Goal: Task Accomplishment & Management: Use online tool/utility

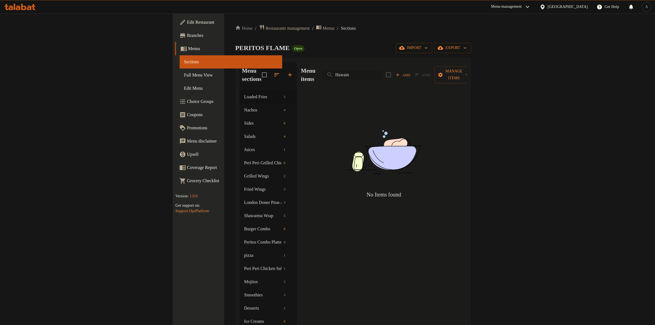
click at [420, 75] on div "Menu items Hawain Add Sort Manage items" at bounding box center [384, 75] width 166 height 26
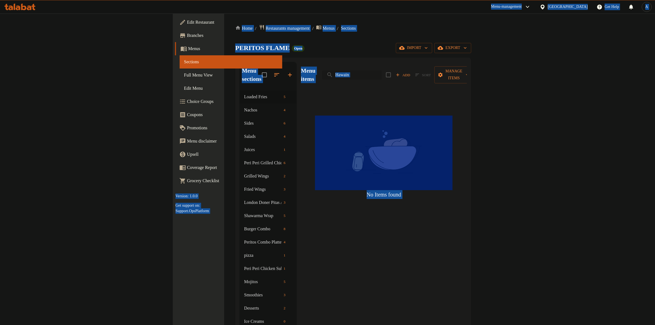
click at [382, 73] on input "Hawain" at bounding box center [351, 75] width 59 height 10
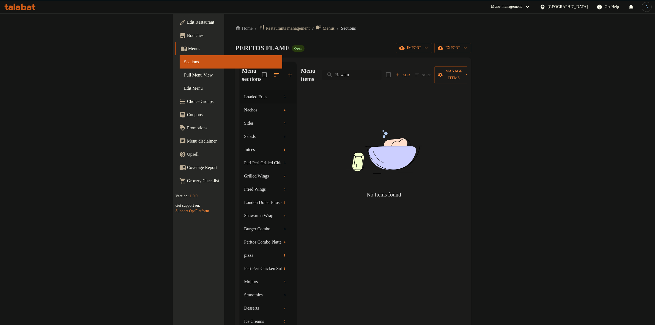
paste input "Classic"
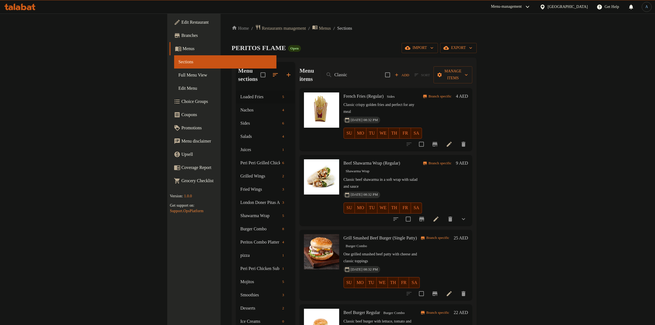
click at [232, 38] on div "Home / Restaurants management / Menus / Sections PERITOS FLAME Open import expo…" at bounding box center [354, 207] width 245 height 367
click at [381, 75] on input "Classic" at bounding box center [350, 75] width 59 height 10
paste input "Party Meal Combo"
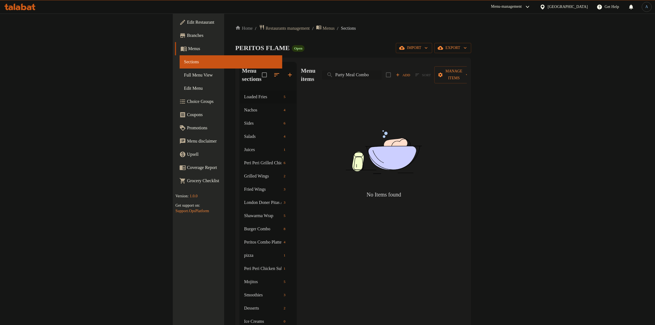
drag, startPoint x: 434, startPoint y: 72, endPoint x: 415, endPoint y: 70, distance: 18.8
click at [382, 70] on input "Party Meal Combo" at bounding box center [351, 75] width 59 height 10
click at [452, 41] on div "Home / Restaurants management / Menus / Sections PERITOS FLAME Open import expo…" at bounding box center [353, 207] width 236 height 367
click at [382, 71] on input "Party Meal" at bounding box center [351, 75] width 59 height 10
paste input "Family Meal Combo"
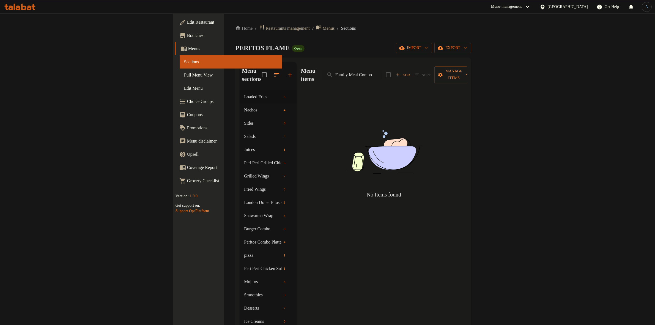
drag, startPoint x: 421, startPoint y: 71, endPoint x: 503, endPoint y: 72, distance: 81.7
click at [467, 72] on div "Menu items Family Meal Combo Add Sort Manage items" at bounding box center [384, 75] width 166 height 26
click at [382, 71] on input "Family Meal" at bounding box center [351, 75] width 59 height 10
drag, startPoint x: 425, startPoint y: 37, endPoint x: 288, endPoint y: 1, distance: 142.0
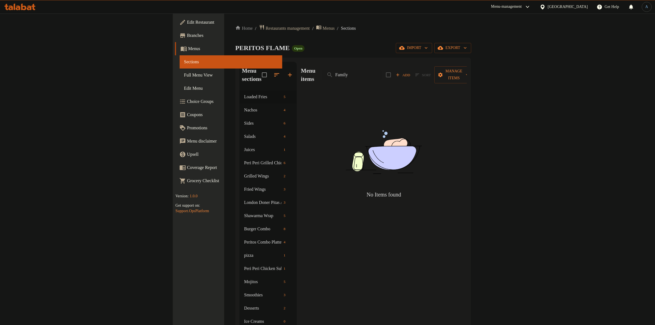
click at [355, 21] on div "Home / Restaurants management / Menus / Sections PERITOS FLAME Open import expo…" at bounding box center [353, 207] width 258 height 389
click at [382, 72] on input "Family" at bounding box center [351, 75] width 59 height 10
paste input "Spaghetti Bolognese"
click at [382, 70] on input "Spaghetti Bolognese" at bounding box center [351, 75] width 59 height 10
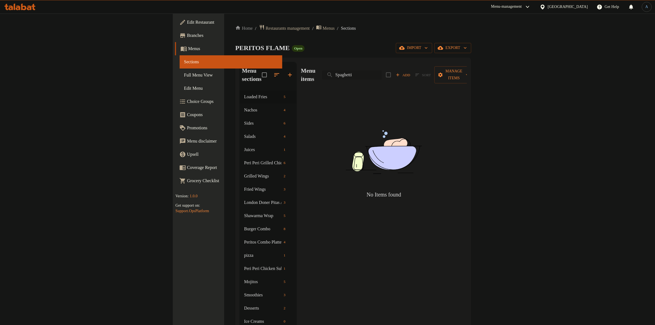
click at [382, 72] on input "Spaghetti" at bounding box center [351, 75] width 59 height 10
click at [382, 70] on input "Spag" at bounding box center [351, 75] width 59 height 10
paste input "Peri Peri Pasta"
click at [382, 70] on input "Peri Peri Pasta" at bounding box center [351, 75] width 59 height 10
click at [416, 53] on div "PERITOS FLAME Open import export" at bounding box center [353, 48] width 236 height 10
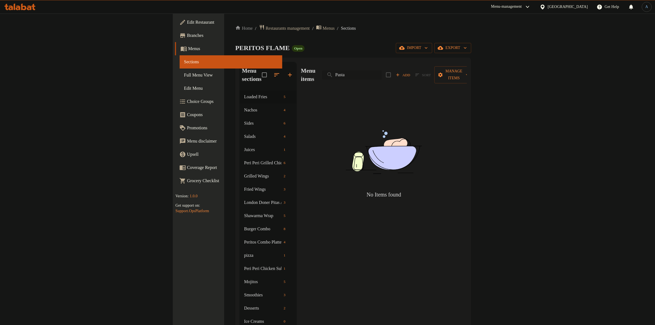
click at [382, 75] on input "Pasta" at bounding box center [351, 75] width 59 height 10
click at [431, 48] on div "PERITOS FLAME Open import export" at bounding box center [353, 48] width 236 height 10
click at [382, 71] on input "Pasta" at bounding box center [351, 75] width 59 height 10
paste input "Napoletana"
click at [382, 70] on input "Napoletana Pasta" at bounding box center [351, 75] width 59 height 10
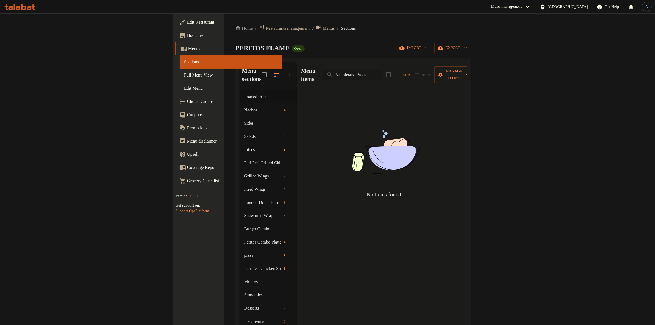
click at [382, 70] on input "Napoletana Pasta" at bounding box center [351, 75] width 59 height 10
click at [320, 55] on div "Home / Restaurants management / Menus / Sections PERITOS FLAME Open import expo…" at bounding box center [353, 207] width 236 height 367
click at [382, 72] on input "Napole" at bounding box center [351, 75] width 59 height 10
paste input "Fettuccine Alfredo"
drag, startPoint x: 419, startPoint y: 72, endPoint x: 456, endPoint y: 69, distance: 37.8
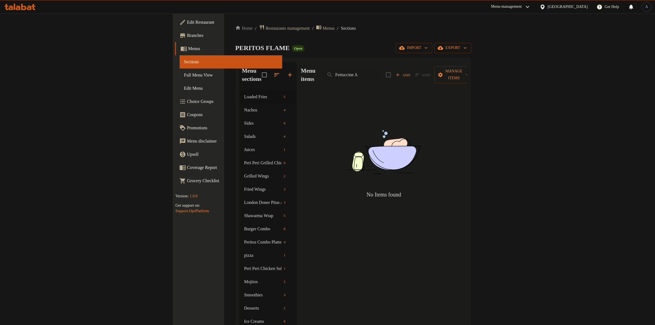
click at [456, 69] on div "Menu items Fettuccine A Add Sort Manage items" at bounding box center [384, 75] width 166 height 26
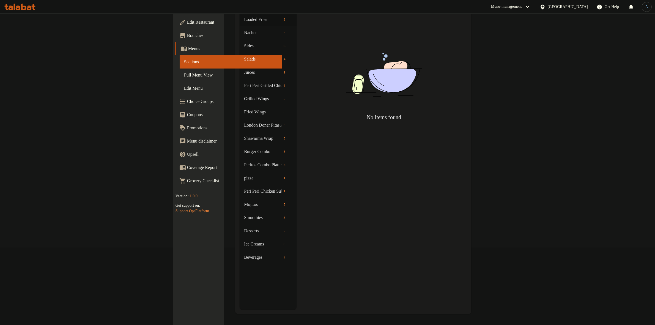
click at [392, 69] on img at bounding box center [384, 74] width 138 height 73
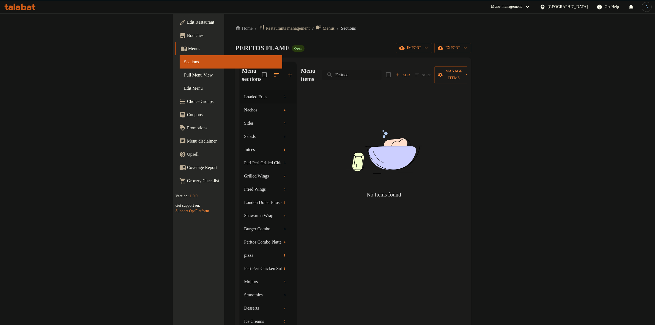
click at [382, 73] on input "Fettucc" at bounding box center [351, 75] width 59 height 10
paste input "[PERSON_NAME]"
click at [382, 73] on input "Fettuccine Alfredo" at bounding box center [351, 75] width 59 height 10
click at [447, 54] on div "Home / Restaurants management / Menus / Sections PERITOS FLAME Open import expo…" at bounding box center [353, 207] width 236 height 367
click at [382, 70] on input "[PERSON_NAME]" at bounding box center [351, 75] width 59 height 10
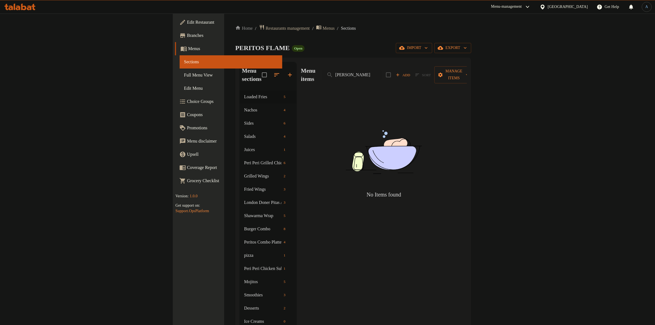
drag, startPoint x: 483, startPoint y: 44, endPoint x: 538, endPoint y: 19, distance: 60.7
click at [471, 42] on div "Home / Restaurants management / Menus / Sections PERITOS FLAME Open import expo…" at bounding box center [353, 207] width 236 height 367
click at [382, 70] on input "[PERSON_NAME]" at bounding box center [351, 75] width 59 height 10
paste input "rrabiata Pasta"
drag, startPoint x: 414, startPoint y: 72, endPoint x: 485, endPoint y: 65, distance: 71.1
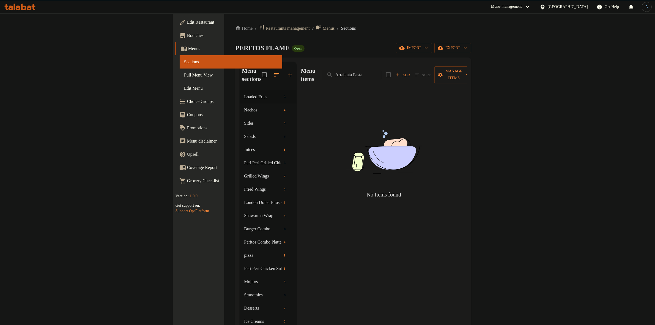
click at [467, 65] on div "Menu items Arrabiata Pasta Add Sort Manage items" at bounding box center [384, 75] width 166 height 26
click at [382, 74] on input "Arrabiata" at bounding box center [351, 75] width 59 height 10
click at [382, 70] on input "Arrabiata" at bounding box center [351, 75] width 59 height 10
click at [382, 70] on input "Arrabata" at bounding box center [351, 75] width 59 height 10
click at [382, 70] on input "Arra" at bounding box center [351, 75] width 59 height 10
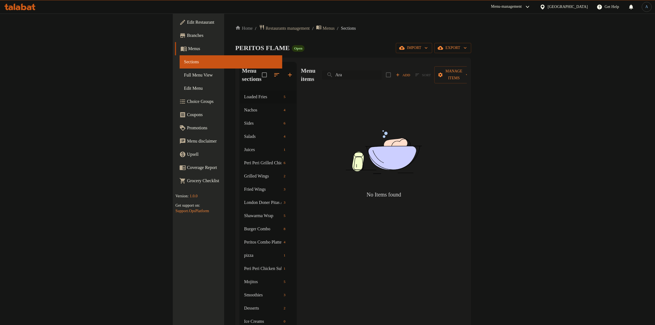
click at [382, 75] on input "Ara" at bounding box center [351, 75] width 59 height 10
paste input "rabiata Pasta"
click at [382, 72] on input "Arrabiata Pasta" at bounding box center [351, 75] width 59 height 10
paste input "Lasagna Chicken"
click at [382, 71] on input "Lasagna Chicken" at bounding box center [351, 75] width 59 height 10
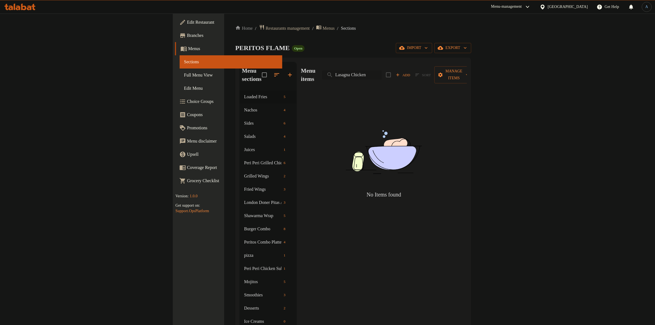
click at [382, 71] on input "Lasagna Chicken" at bounding box center [351, 75] width 59 height 10
click at [339, 45] on div "PERITOS FLAME Open import export" at bounding box center [353, 48] width 236 height 10
click at [411, 76] on div "Menu items Lasagna Add Sort Manage items" at bounding box center [384, 75] width 166 height 26
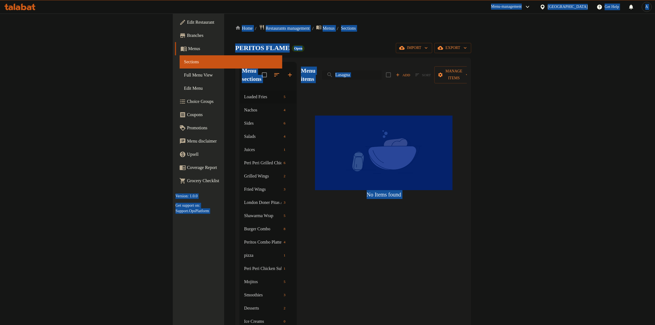
click at [382, 70] on input "Lasagna" at bounding box center [351, 75] width 59 height 10
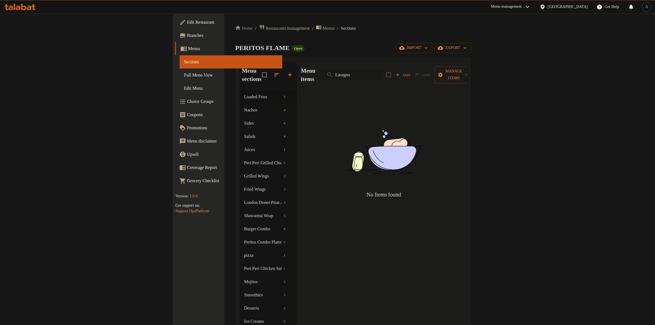
paste input "Avocado Smoothie"
type input "Avocado Smoothie"
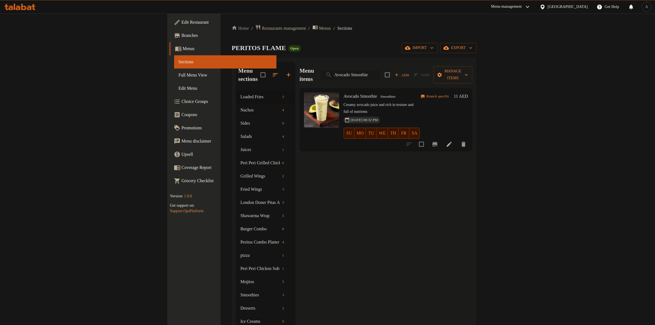
click at [381, 70] on input "Avocado Smoothie" at bounding box center [350, 75] width 59 height 10
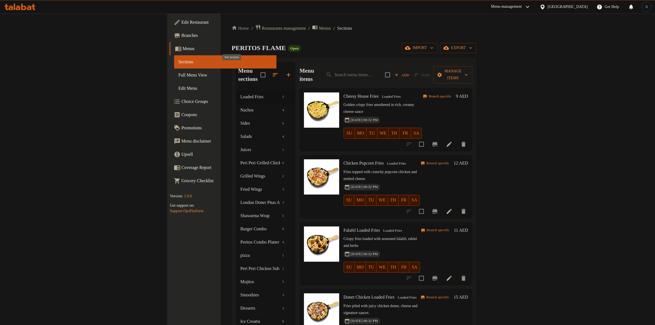
click at [272, 72] on icon "button" at bounding box center [275, 75] width 7 height 7
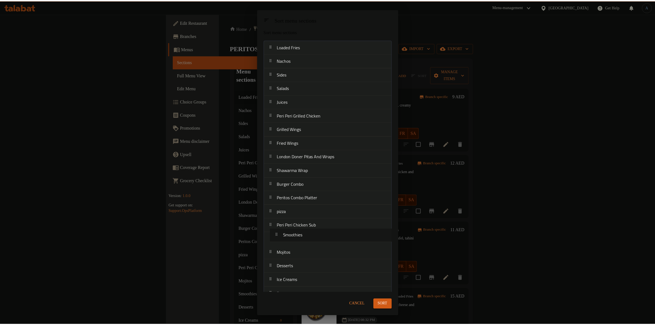
scroll to position [6, 0]
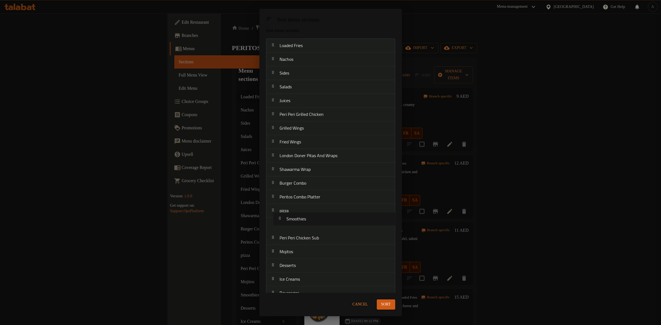
drag, startPoint x: 298, startPoint y: 240, endPoint x: 299, endPoint y: 222, distance: 18.5
click at [299, 222] on nav "Loaded Fries Nachos Sides Salads Juices Peri Peri Grilled Chicken Grilled Wings…" at bounding box center [330, 170] width 129 height 262
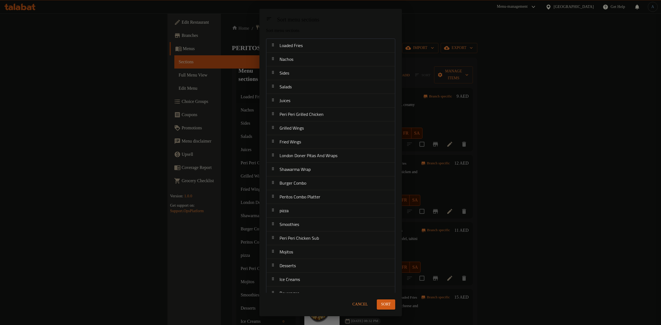
click at [387, 302] on span "Sort" at bounding box center [386, 304] width 10 height 7
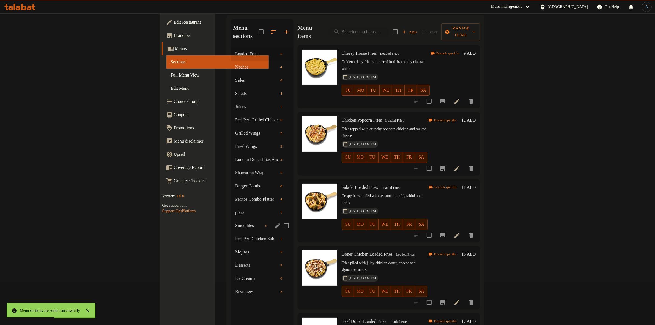
scroll to position [77, 0]
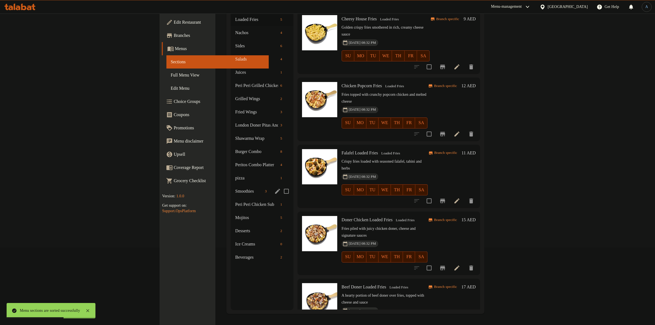
click at [231, 185] on div "Smoothies 3" at bounding box center [262, 191] width 62 height 13
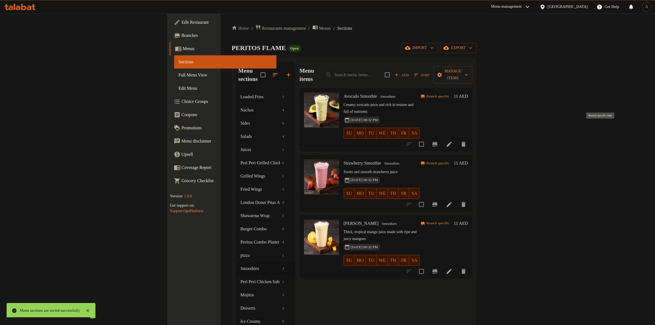
click at [438, 142] on icon "Branch-specific-item" at bounding box center [435, 144] width 5 height 4
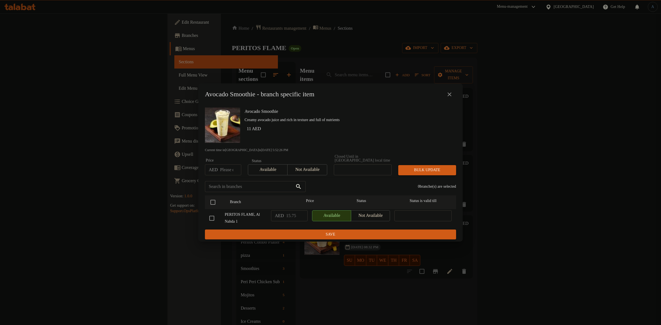
drag, startPoint x: 449, startPoint y: 96, endPoint x: 490, endPoint y: 142, distance: 61.4
click at [448, 96] on icon "close" at bounding box center [449, 94] width 7 height 7
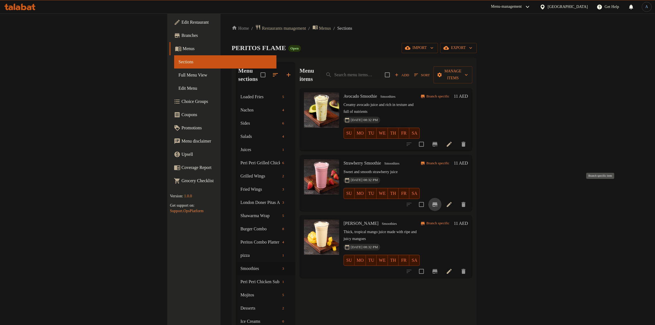
click at [438, 201] on icon "Branch-specific-item" at bounding box center [435, 204] width 7 height 7
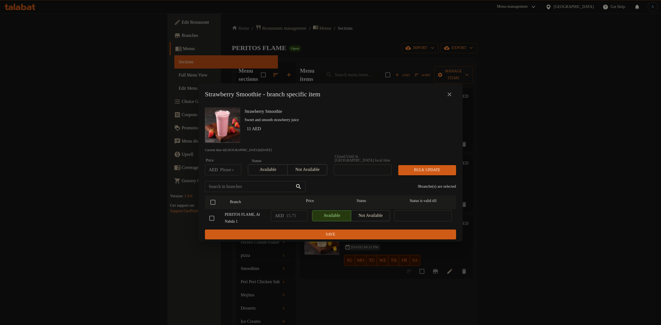
click at [447, 92] on icon "close" at bounding box center [449, 94] width 7 height 7
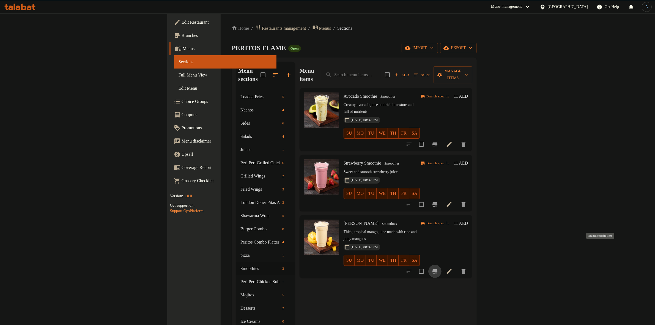
click at [438, 268] on icon "Branch-specific-item" at bounding box center [435, 271] width 7 height 7
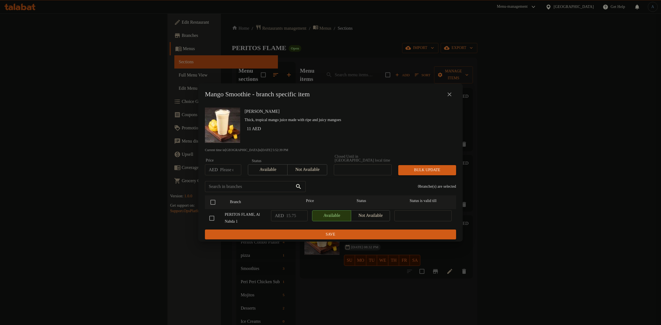
click at [448, 94] on icon "close" at bounding box center [449, 94] width 7 height 7
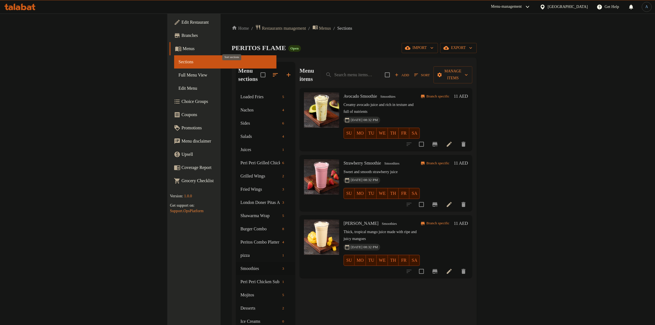
click at [272, 72] on icon "button" at bounding box center [275, 75] width 7 height 7
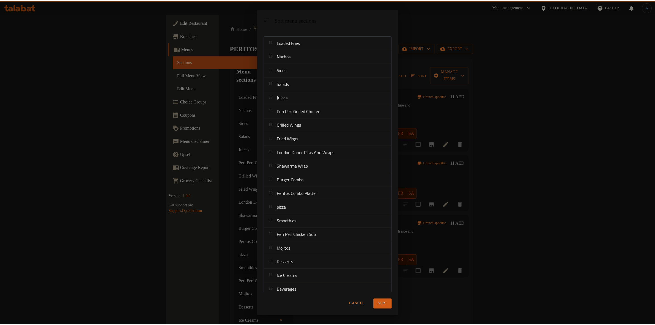
scroll to position [12, 0]
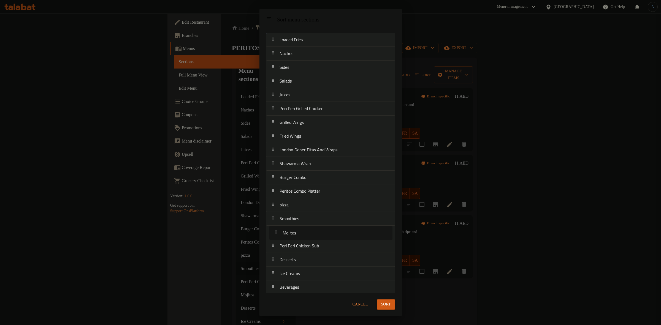
drag, startPoint x: 293, startPoint y: 244, endPoint x: 297, endPoint y: 229, distance: 15.0
click at [297, 229] on nav "Loaded Fries Nachos Sides Salads Juices Peri Peri Grilled Chicken Grilled Wings…" at bounding box center [330, 164] width 129 height 262
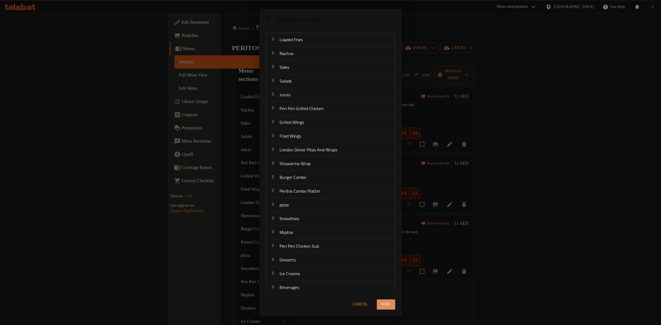
click at [393, 301] on button "Sort" at bounding box center [386, 304] width 18 height 10
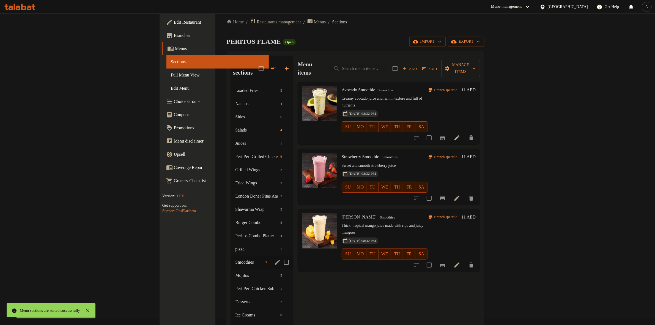
scroll to position [0, 0]
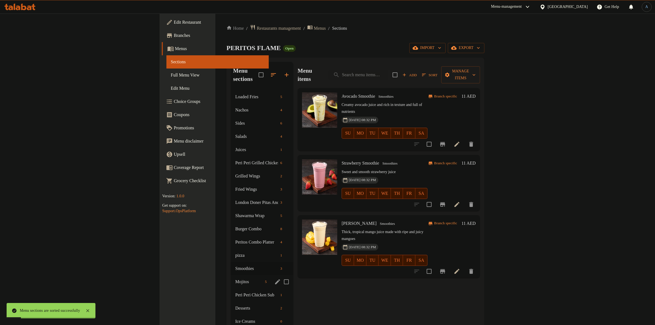
click at [235, 279] on span "Mojitos" at bounding box center [249, 282] width 28 height 7
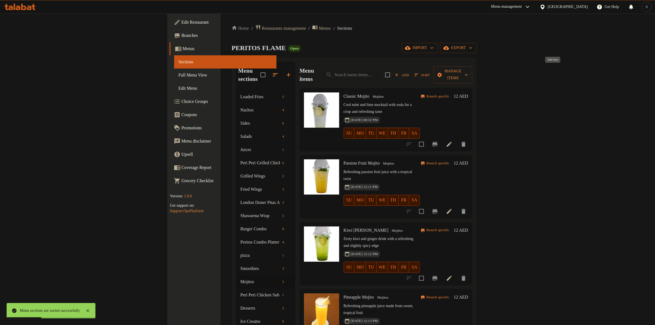
click at [411, 71] on button "Add" at bounding box center [403, 75] width 18 height 9
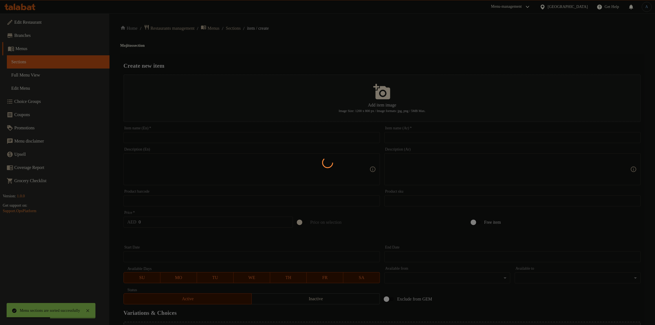
click at [248, 31] on div at bounding box center [327, 162] width 655 height 325
click at [247, 28] on div at bounding box center [327, 162] width 655 height 325
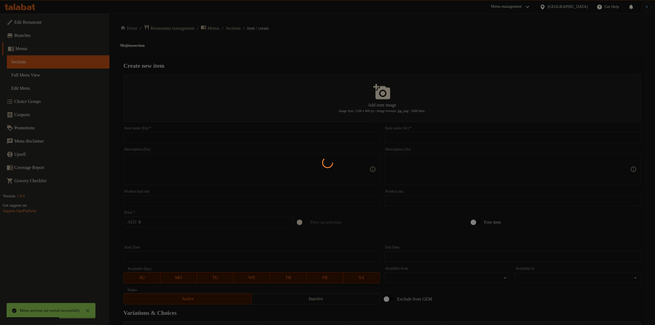
click at [247, 28] on div at bounding box center [327, 162] width 655 height 325
click at [381, 40] on div at bounding box center [327, 162] width 655 height 325
click at [378, 32] on div at bounding box center [378, 32] width 0 height 0
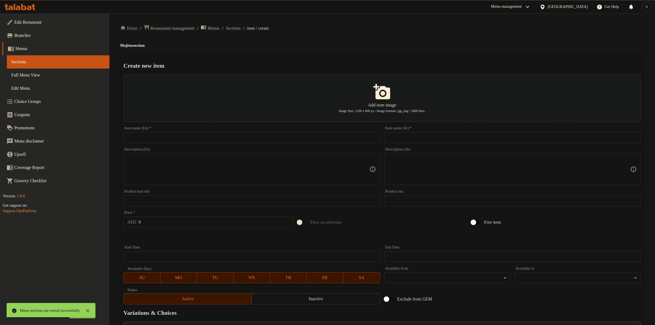
click at [248, 17] on div "Home / Restaurants management / Menus / Sections / item / create Mojitos sectio…" at bounding box center [382, 199] width 546 height 373
click at [241, 27] on span "Sections" at bounding box center [233, 28] width 15 height 7
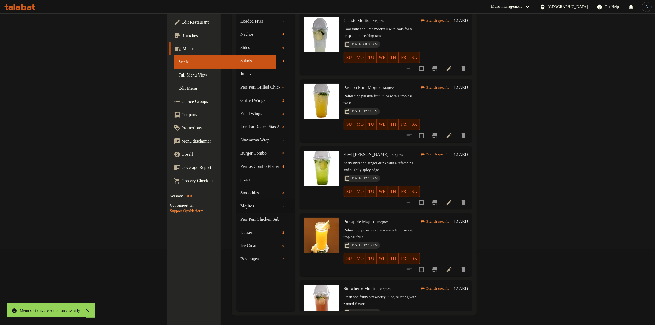
scroll to position [77, 0]
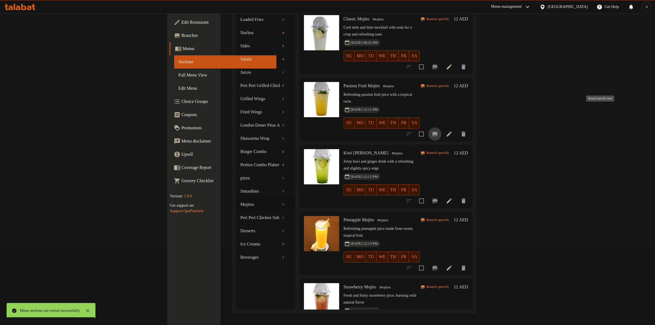
click at [438, 131] on icon "Branch-specific-item" at bounding box center [435, 134] width 7 height 7
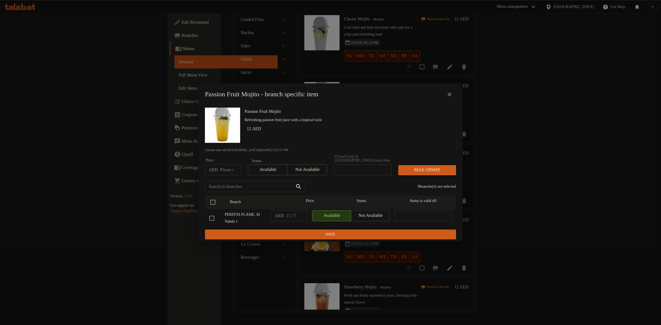
click at [452, 94] on icon "close" at bounding box center [449, 94] width 7 height 7
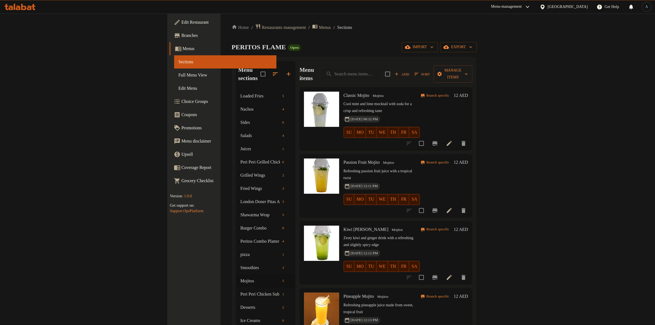
scroll to position [0, 0]
click at [438, 142] on icon "Branch-specific-item" at bounding box center [435, 144] width 5 height 4
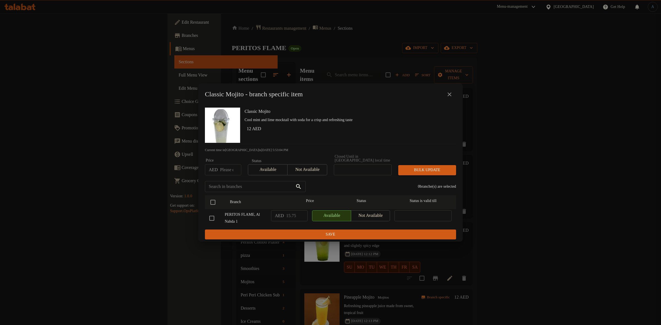
click at [448, 94] on icon "close" at bounding box center [449, 94] width 7 height 7
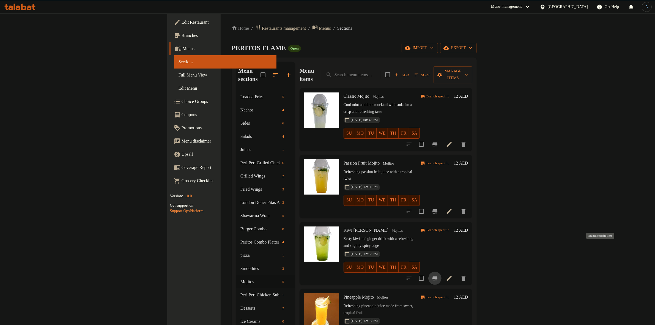
click at [438, 276] on icon "Branch-specific-item" at bounding box center [435, 278] width 5 height 4
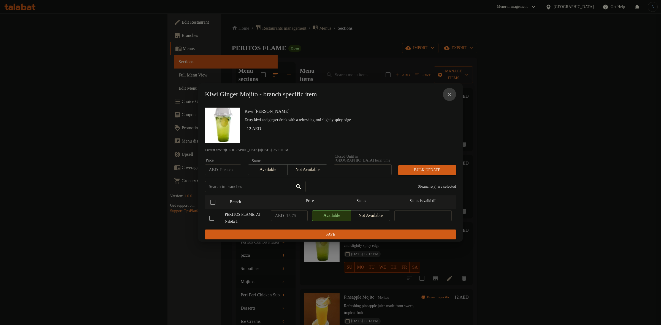
click at [445, 92] on button "close" at bounding box center [449, 94] width 13 height 13
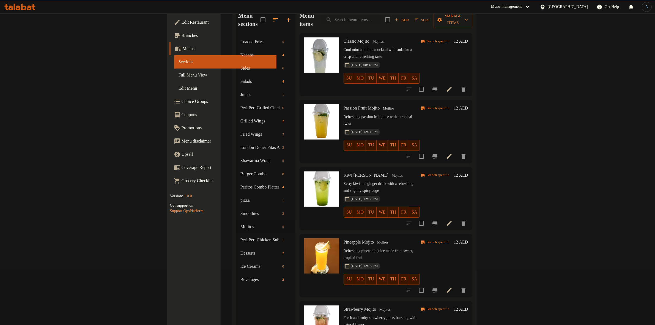
scroll to position [43, 0]
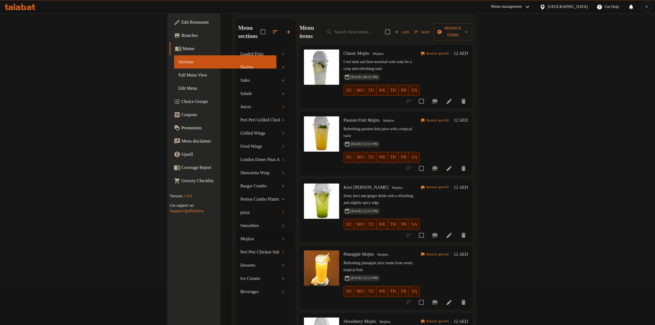
click at [438, 300] on icon "Branch-specific-item" at bounding box center [435, 302] width 5 height 4
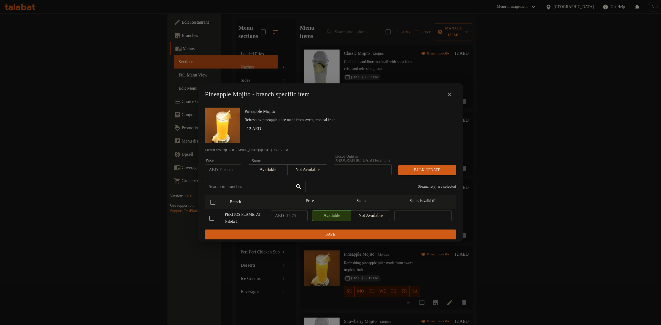
click at [452, 97] on icon "close" at bounding box center [449, 94] width 7 height 7
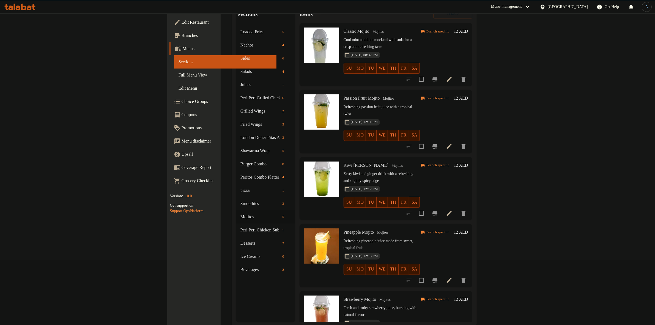
scroll to position [77, 0]
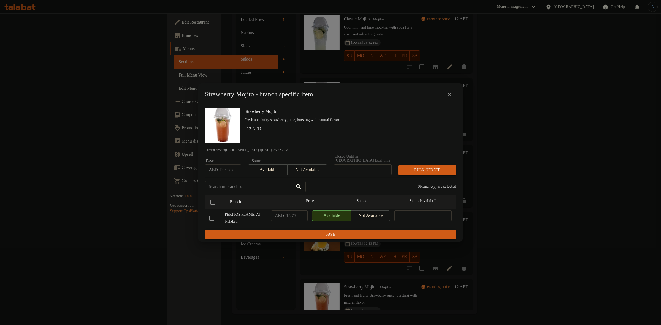
click at [450, 95] on icon "close" at bounding box center [449, 94] width 7 height 7
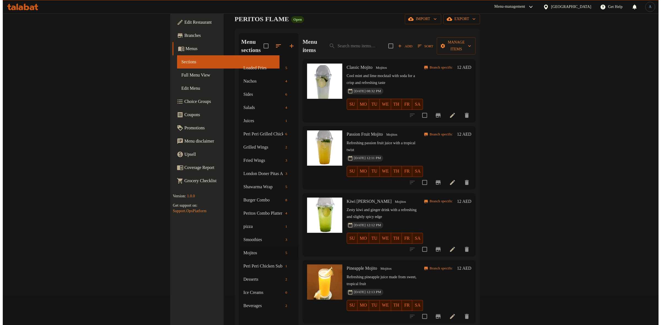
scroll to position [0, 0]
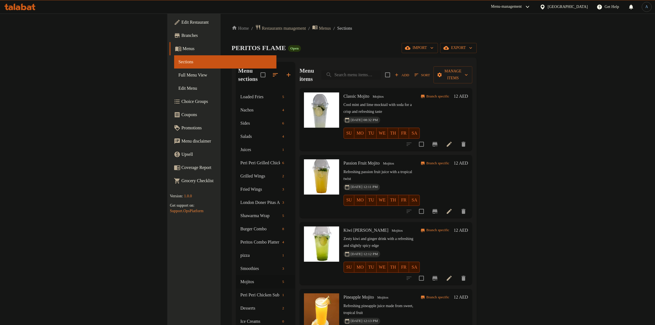
click at [381, 70] on input "search" at bounding box center [350, 75] width 59 height 10
paste input "Soft Drinks"
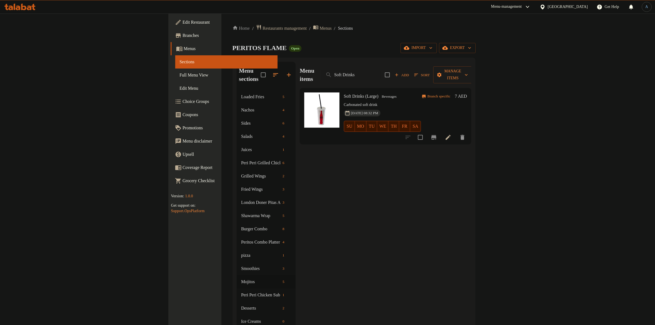
type input "Soft Drinks"
click at [380, 94] on span "Beverages" at bounding box center [389, 97] width 19 height 6
click at [269, 68] on button "button" at bounding box center [275, 74] width 13 height 13
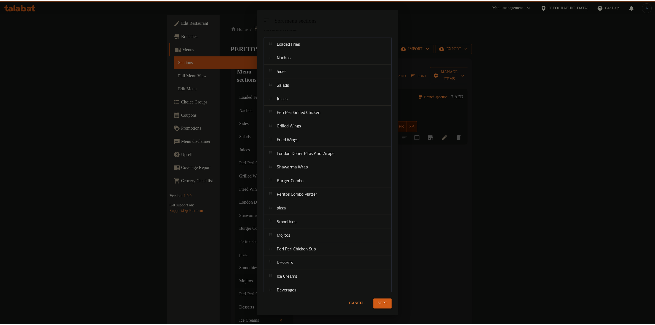
scroll to position [12, 0]
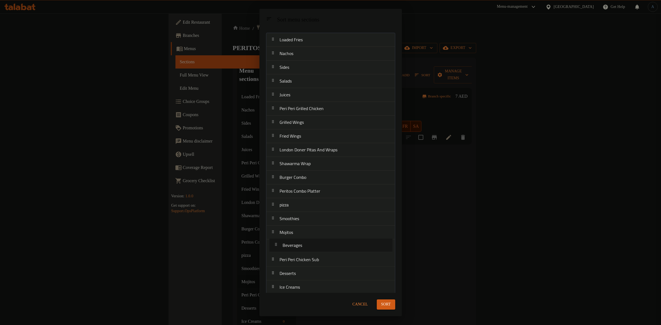
drag, startPoint x: 294, startPoint y: 284, endPoint x: 296, endPoint y: 245, distance: 39.4
click at [296, 245] on nav "Loaded Fries Nachos Sides Salads Juices Peri Peri Grilled Chicken Grilled Wings…" at bounding box center [330, 164] width 129 height 262
click at [384, 306] on span "Sort" at bounding box center [386, 304] width 10 height 7
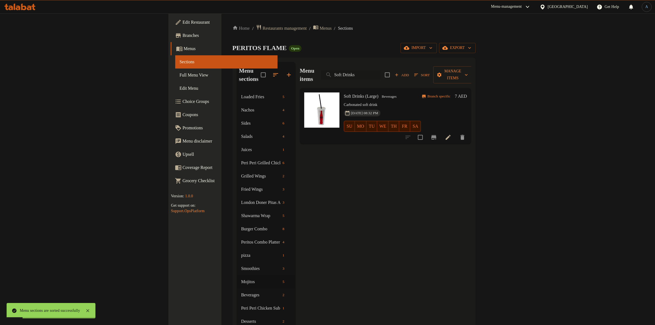
click at [381, 73] on input "Soft Drinks" at bounding box center [350, 75] width 59 height 10
click at [427, 48] on div "PERITOS FLAME Open import export" at bounding box center [355, 48] width 244 height 10
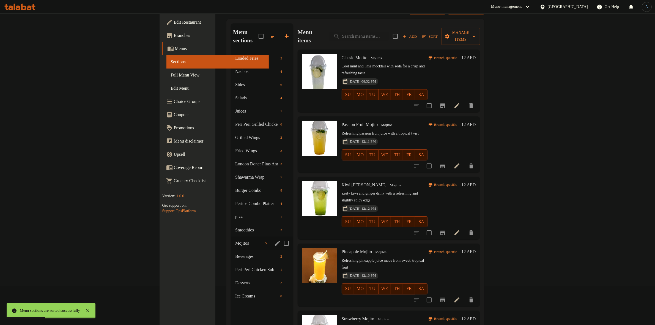
scroll to position [77, 0]
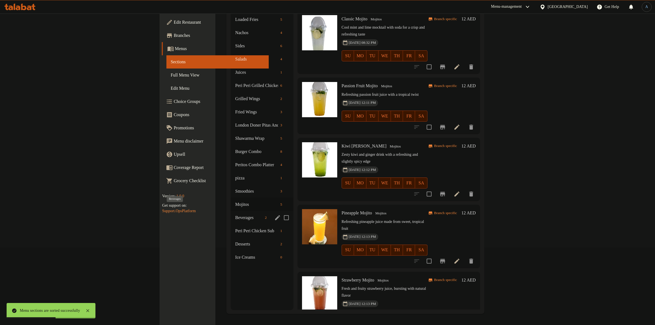
click at [235, 214] on span "Beverages" at bounding box center [249, 217] width 28 height 7
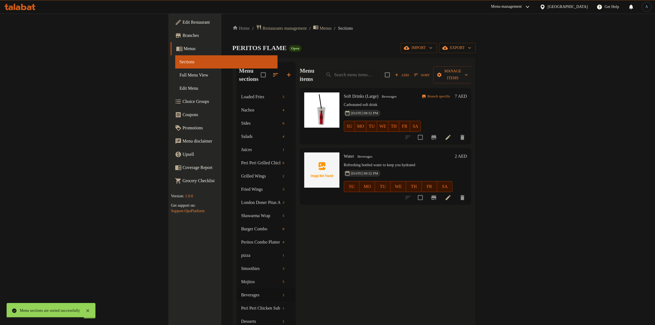
click at [469, 133] on div at bounding box center [436, 137] width 68 height 13
click at [437, 134] on icon "Branch-specific-item" at bounding box center [434, 137] width 7 height 7
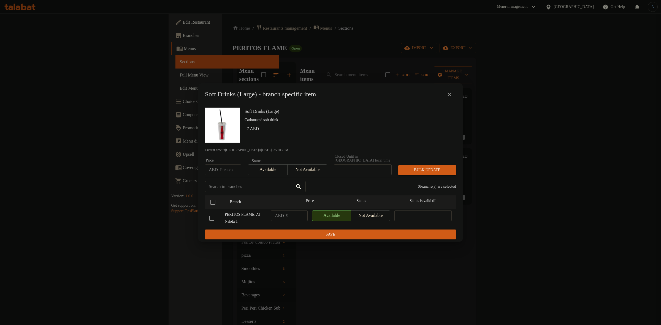
click at [449, 93] on icon "close" at bounding box center [449, 94] width 7 height 7
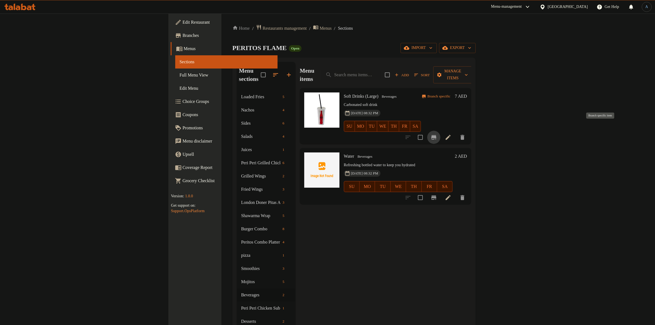
click at [437, 134] on icon "Branch-specific-item" at bounding box center [434, 137] width 7 height 7
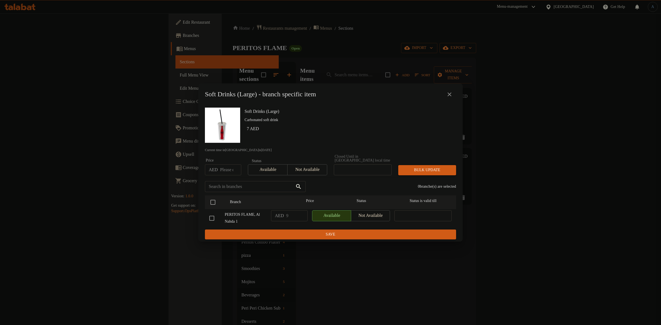
click at [451, 95] on icon "close" at bounding box center [449, 94] width 7 height 7
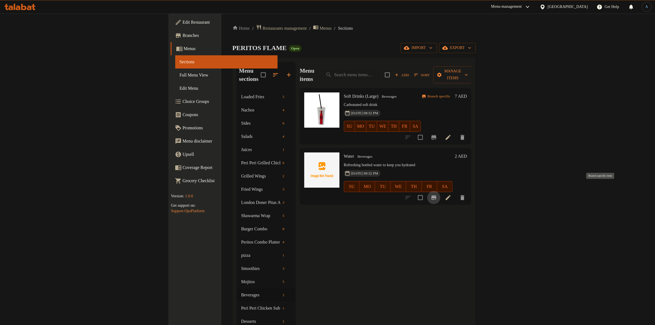
click at [437, 195] on icon "Branch-specific-item" at bounding box center [434, 197] width 5 height 4
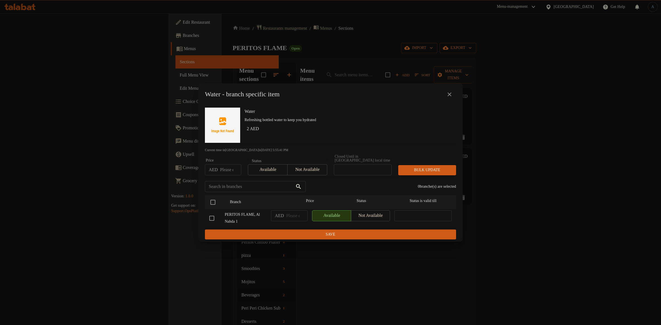
click at [446, 92] on button "close" at bounding box center [449, 94] width 13 height 13
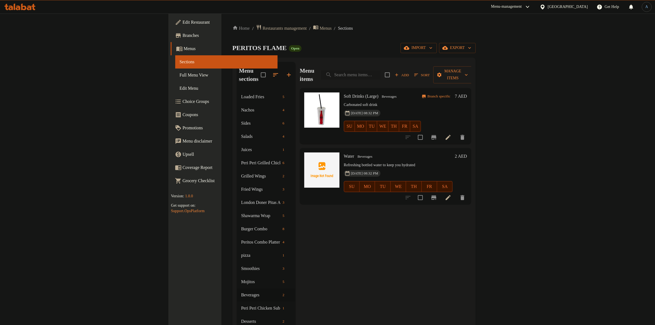
click at [381, 70] on input "search" at bounding box center [350, 75] width 59 height 10
paste input "Chocolate Sundae"
type input "Chocolate Sundae"
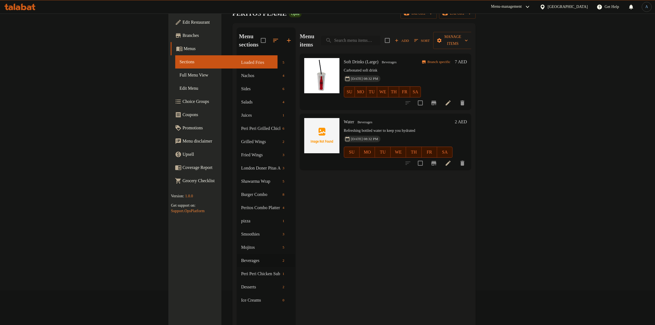
paste input "Chocolate Sundae"
click at [381, 39] on input "search" at bounding box center [350, 41] width 59 height 10
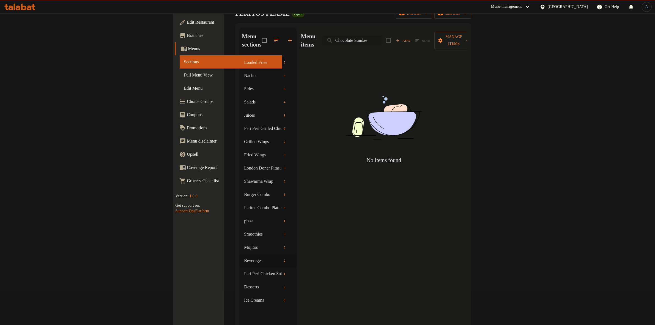
click at [382, 36] on input "Chocolate Sundae" at bounding box center [351, 41] width 59 height 10
type input "Sundae"
click at [464, 29] on div "Menu items Sundae Add Sort Manage items" at bounding box center [384, 41] width 166 height 26
click at [449, 34] on div "Menu items Sundae Add Sort Manage items" at bounding box center [384, 41] width 166 height 26
click at [382, 36] on input "Sundae" at bounding box center [351, 41] width 59 height 10
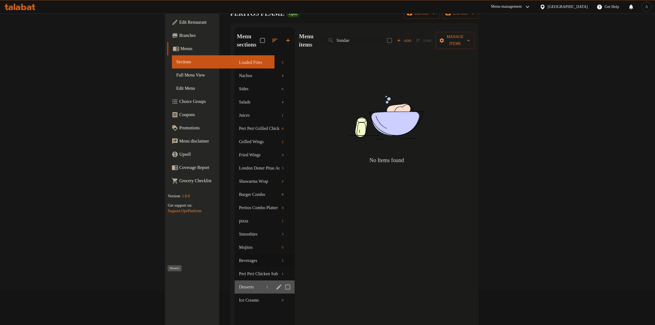
click at [239, 284] on span "Desserts" at bounding box center [251, 287] width 25 height 7
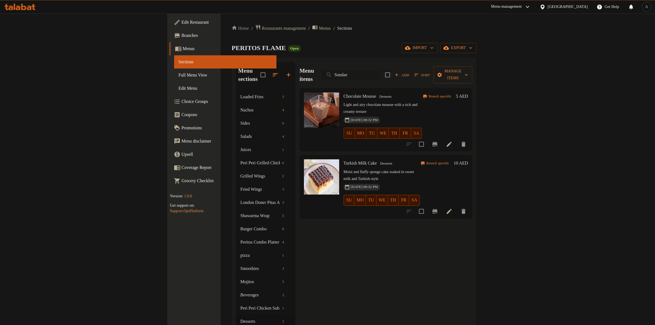
click at [381, 73] on input "Sundae" at bounding box center [350, 75] width 59 height 10
click at [407, 39] on div "Home / Restaurants management / Menus / Sections PERITOS FLAME Open import expo…" at bounding box center [354, 207] width 245 height 367
click at [381, 73] on input "search" at bounding box center [350, 75] width 59 height 10
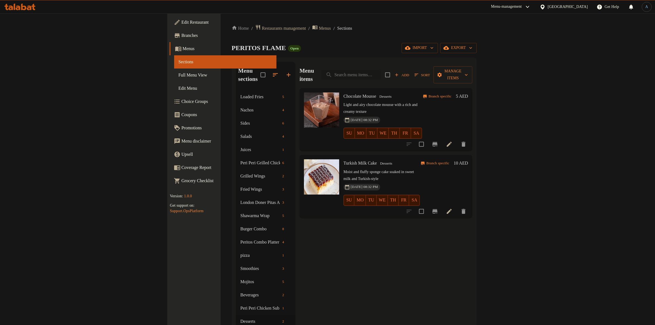
paste input "Chocolate Sundae"
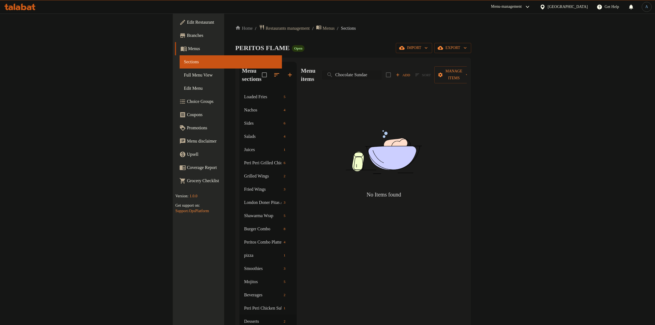
click at [382, 72] on input "Chocolate Sundae" at bounding box center [351, 75] width 59 height 10
click at [305, 48] on div "PERITOS FLAME Open import export" at bounding box center [353, 48] width 236 height 10
click at [307, 59] on div "Menu sections Loaded Fries 5 Nachos 4 Sides 6 Salads 4 Juices 1 Peri Peri Grill…" at bounding box center [353, 225] width 236 height 334
click at [382, 73] on input "Sundae" at bounding box center [351, 75] width 59 height 10
paste input "Cone Ice Cream"
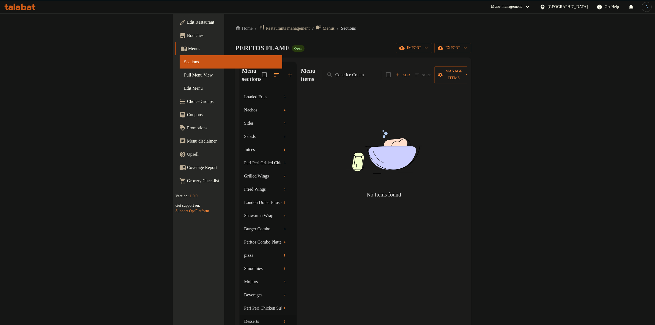
drag, startPoint x: 412, startPoint y: 70, endPoint x: 464, endPoint y: 65, distance: 52.5
click at [464, 65] on div "Menu items Cone Ice Cream Add Sort Manage items" at bounding box center [384, 75] width 166 height 26
drag, startPoint x: 403, startPoint y: 71, endPoint x: 442, endPoint y: 73, distance: 38.6
click at [382, 73] on input "Cone Ice" at bounding box center [351, 75] width 59 height 10
type input "Cone"
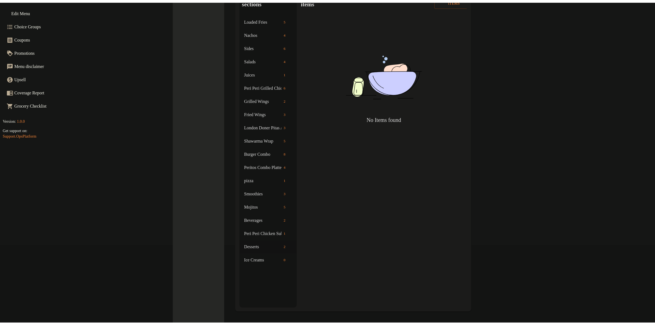
scroll to position [77, 0]
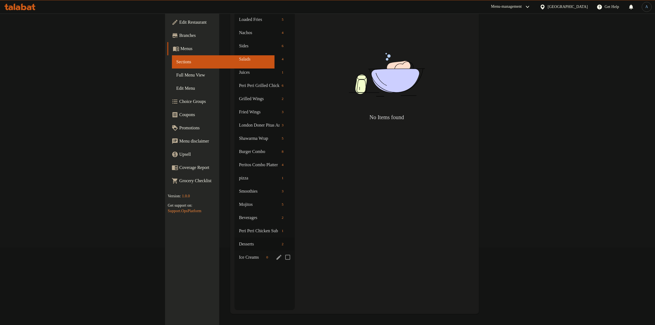
click at [239, 254] on span "Ice Creams" at bounding box center [251, 257] width 25 height 7
